Goal: Navigation & Orientation: Find specific page/section

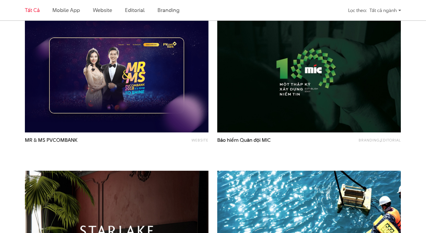
scroll to position [373, 0]
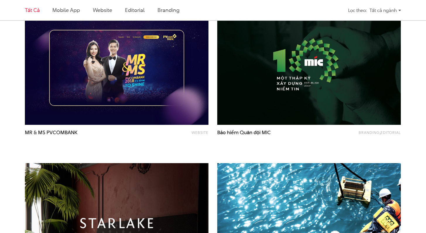
click at [256, 114] on img at bounding box center [309, 63] width 202 height 135
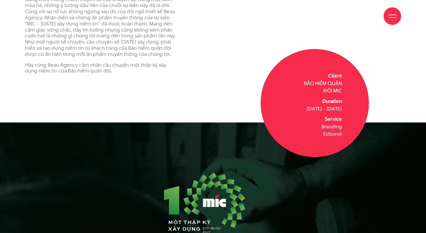
scroll to position [262, 0]
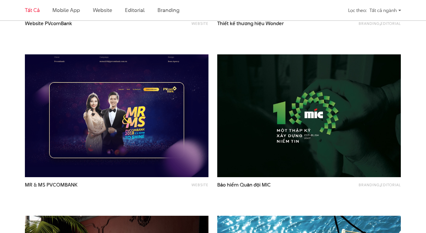
scroll to position [339, 0]
